Goal: Find specific page/section: Find specific page/section

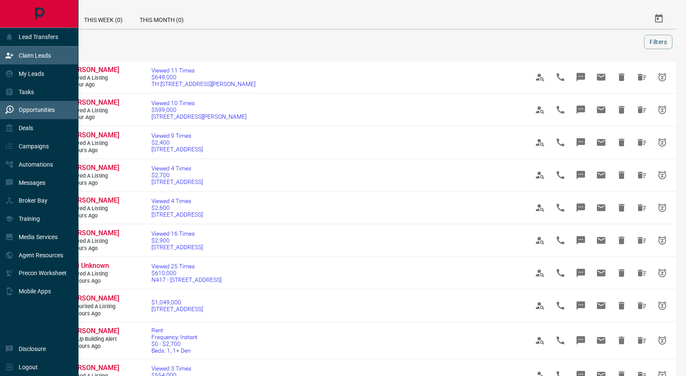
click at [10, 57] on icon at bounding box center [10, 56] width 8 height 6
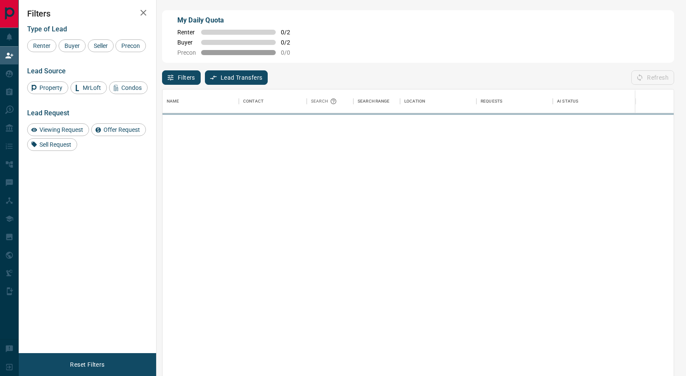
scroll to position [287, 511]
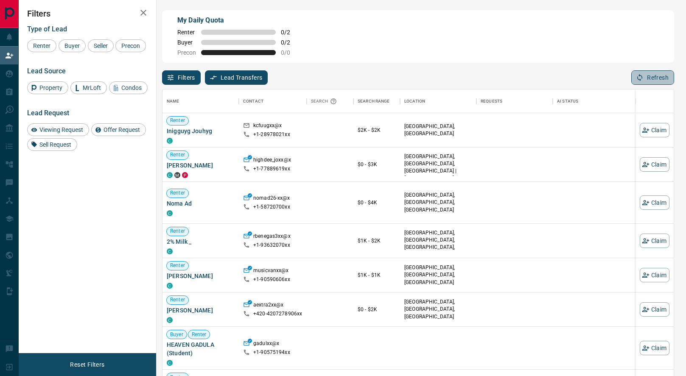
click at [656, 80] on button "Refresh" at bounding box center [652, 77] width 43 height 14
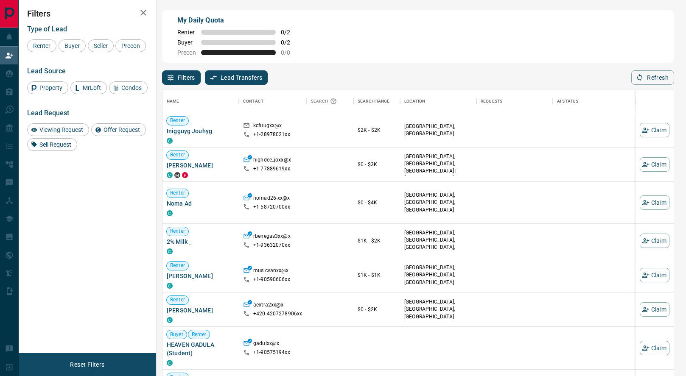
click at [656, 80] on button "Refresh" at bounding box center [652, 77] width 43 height 14
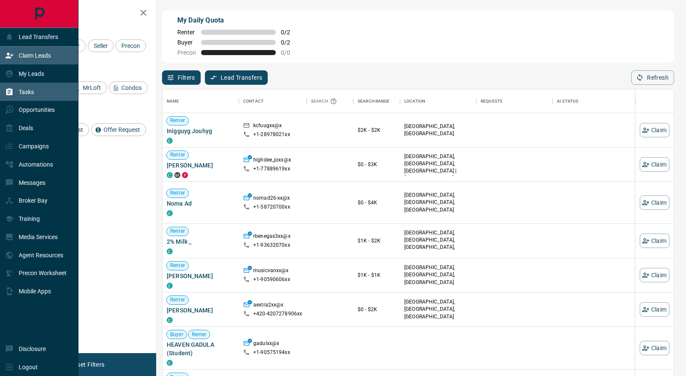
click at [12, 97] on div "Tasks" at bounding box center [19, 92] width 29 height 14
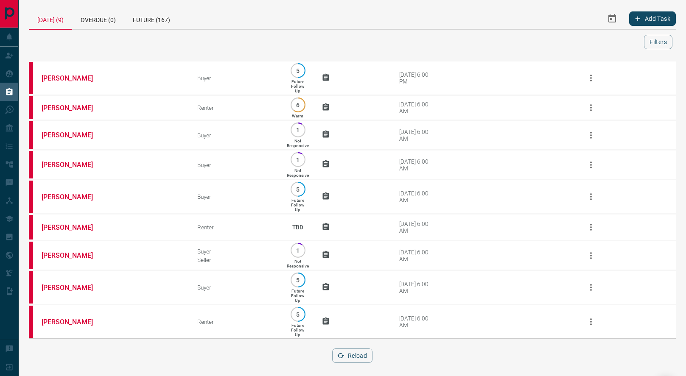
scroll to position [13, 0]
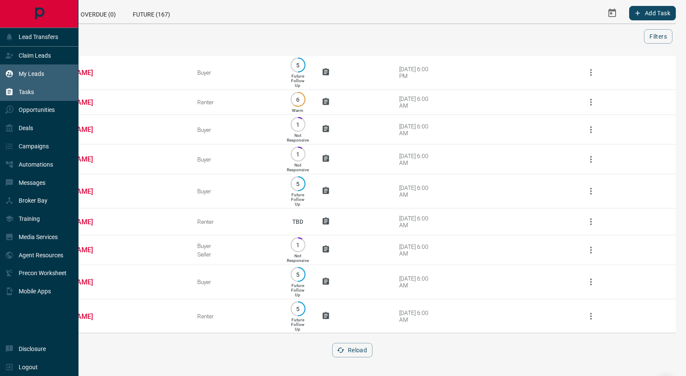
click at [15, 74] on div "My Leads" at bounding box center [24, 74] width 39 height 14
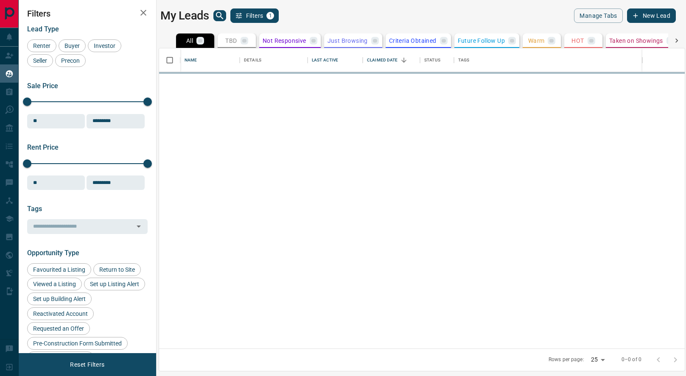
scroll to position [300, 525]
click at [219, 17] on icon "search button" at bounding box center [220, 16] width 10 height 10
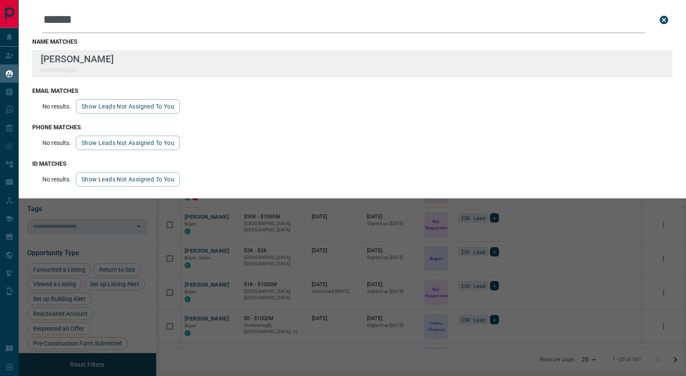
type input "******"
click at [0, 0] on div "Lead Transfers Claim Leads My Leads Tasks Opportunities Deals Campaigns Automat…" at bounding box center [343, 183] width 686 height 366
